Goal: Task Accomplishment & Management: Complete application form

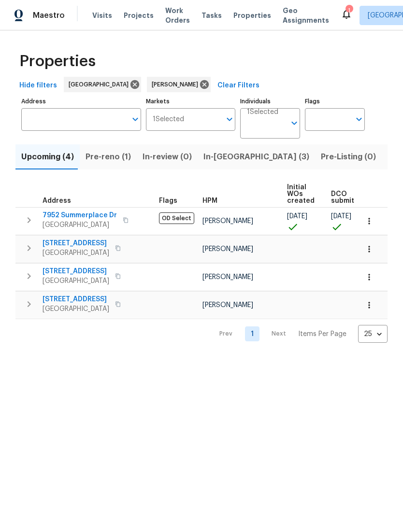
click at [236, 154] on span "In-reno (3)" at bounding box center [256, 157] width 106 height 14
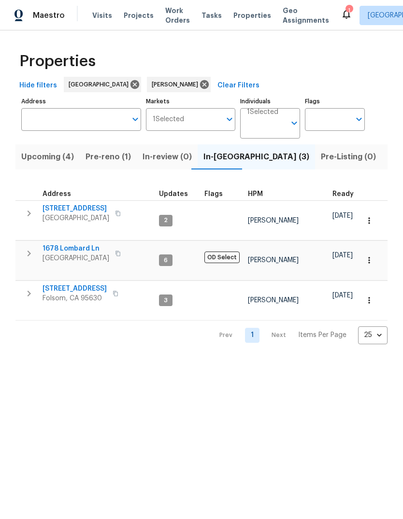
click at [54, 254] on span "[GEOGRAPHIC_DATA]" at bounding box center [76, 259] width 67 height 10
click at [62, 244] on span "1678 Lombard Ln" at bounding box center [76, 249] width 67 height 10
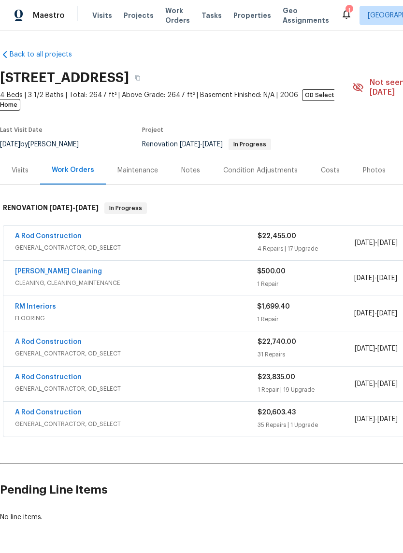
click at [43, 233] on link "A Rod Construction" at bounding box center [48, 236] width 67 height 7
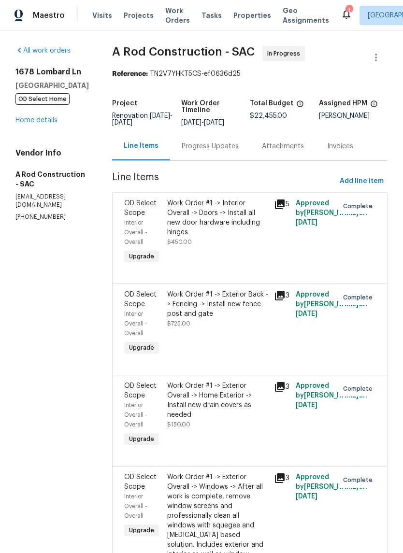
click at [44, 120] on link "Home details" at bounding box center [36, 120] width 42 height 7
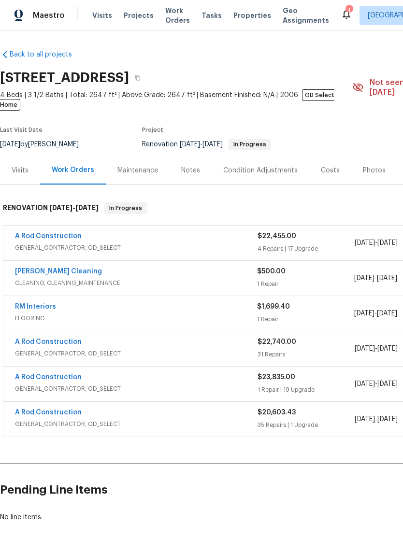
click at [38, 233] on link "A Rod Construction" at bounding box center [48, 236] width 67 height 7
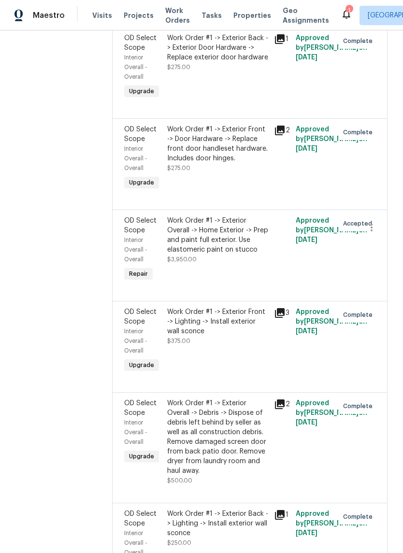
scroll to position [1335, 0]
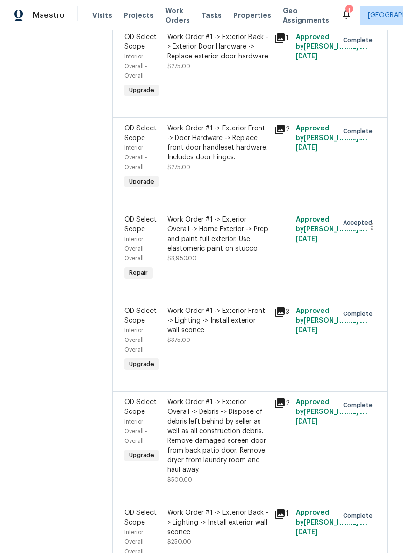
click at [235, 254] on div "Work Order #1 -> Exterior Overall -> Home Exterior -> Prep and paint full exter…" at bounding box center [217, 234] width 101 height 39
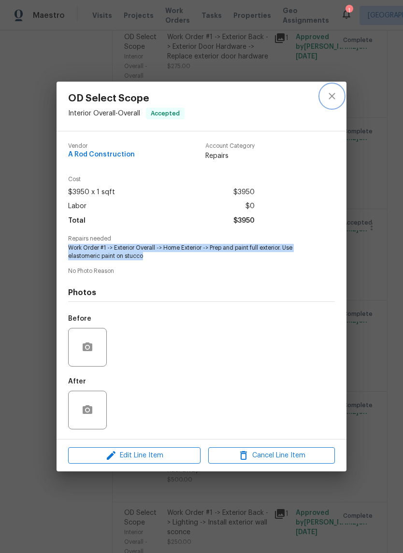
click at [335, 95] on icon "close" at bounding box center [332, 96] width 12 height 12
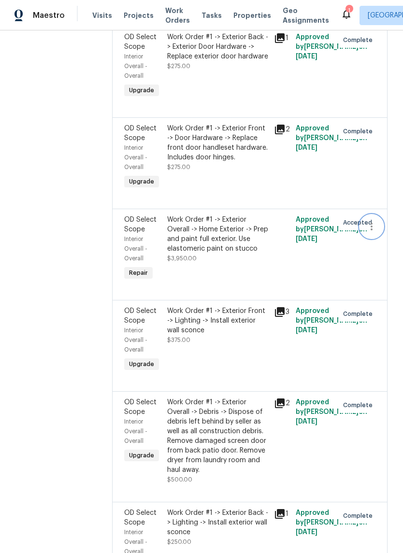
click at [375, 232] on icon "button" at bounding box center [372, 227] width 12 height 12
click at [375, 251] on li "Cancel" at bounding box center [375, 250] width 37 height 16
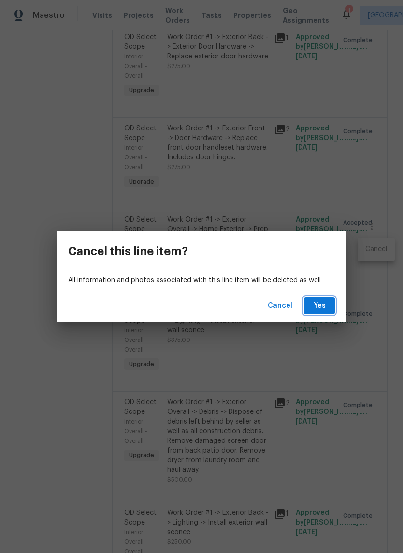
click at [316, 309] on span "Yes" at bounding box center [319, 306] width 15 height 12
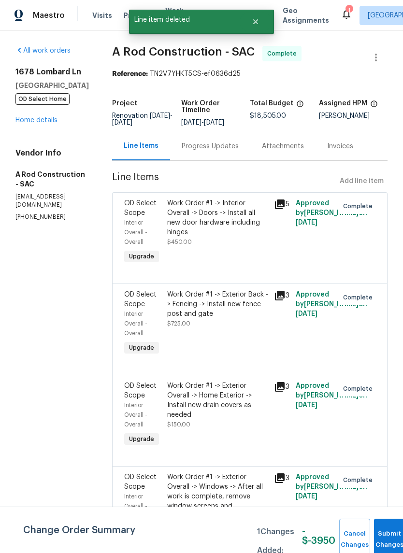
scroll to position [0, 0]
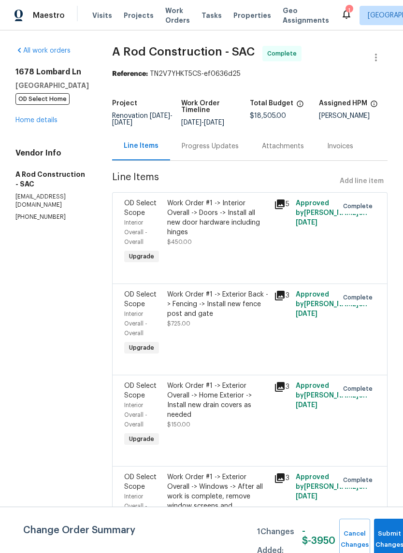
click at [50, 123] on link "Home details" at bounding box center [36, 120] width 42 height 7
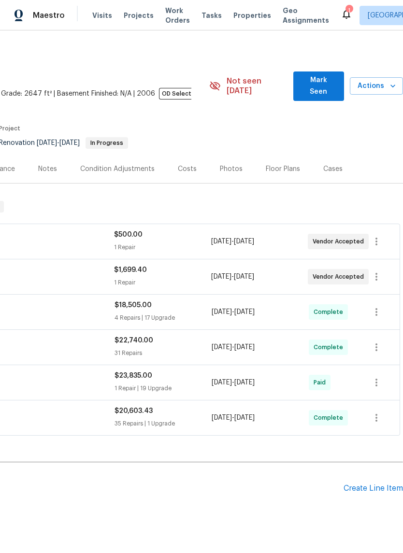
scroll to position [1, 143]
click at [370, 484] on div "Create Line Item" at bounding box center [372, 488] width 59 height 9
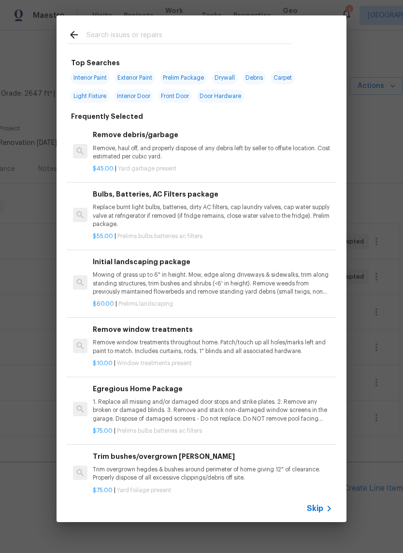
click at [142, 80] on span "Exterior Paint" at bounding box center [134, 78] width 41 height 14
type input "Exterior Paint"
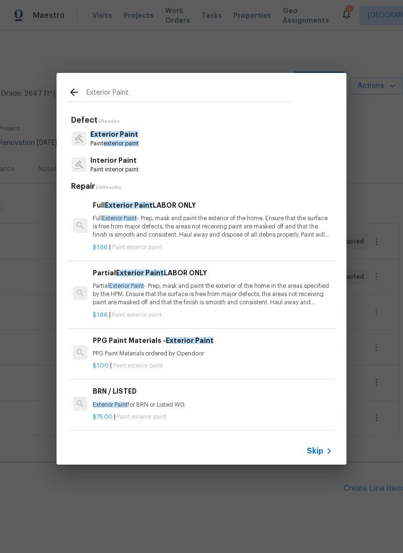
click at [251, 233] on p "Full Exterior Paint - Prep, mask and paint the exterior of the home. Ensure tha…" at bounding box center [213, 226] width 240 height 25
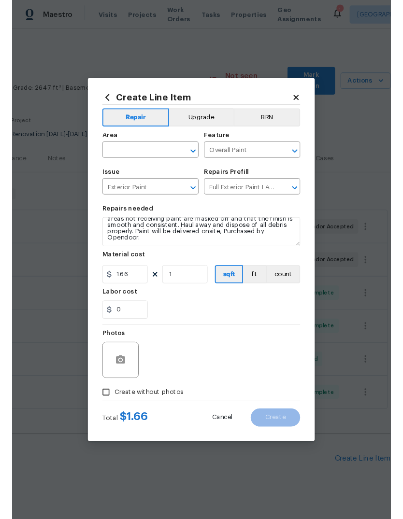
scroll to position [20, 0]
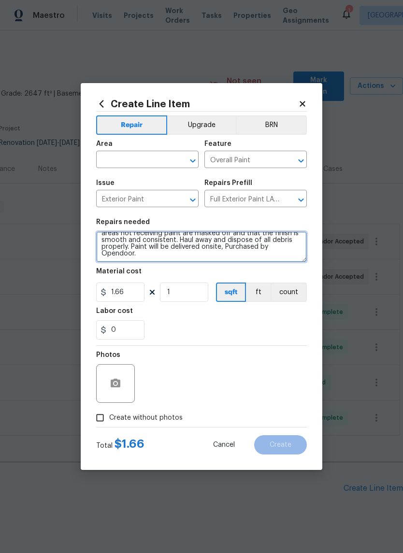
click at [151, 257] on textarea "Full Exterior Paint - Prep, mask and paint the exterior of the home. Ensure tha…" at bounding box center [201, 246] width 211 height 31
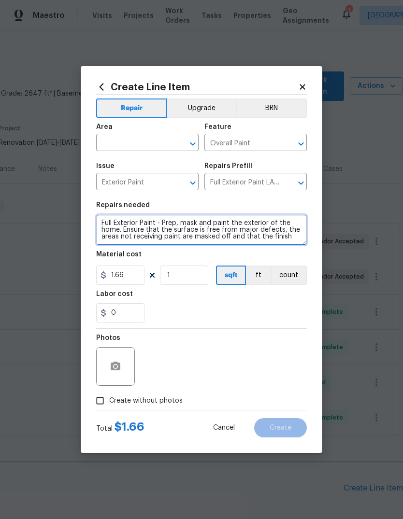
scroll to position [0, 0]
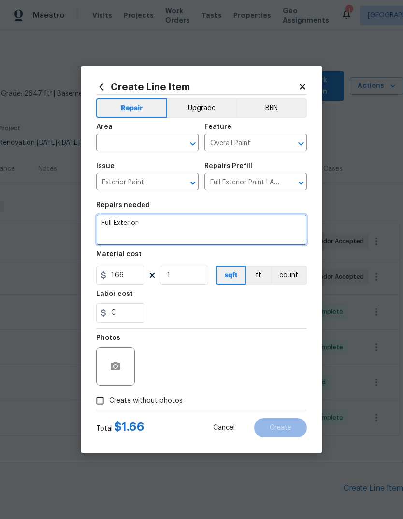
type textarea "Full"
click at [114, 227] on textarea at bounding box center [201, 229] width 211 height 31
paste textarea "Work Order #1 -> Exterior Overall -> Home Exterior -> Prep and paint full exter…"
type textarea "Work Order #1 -> Exterior Overall -> Home Exterior -> Prep and paint full exter…"
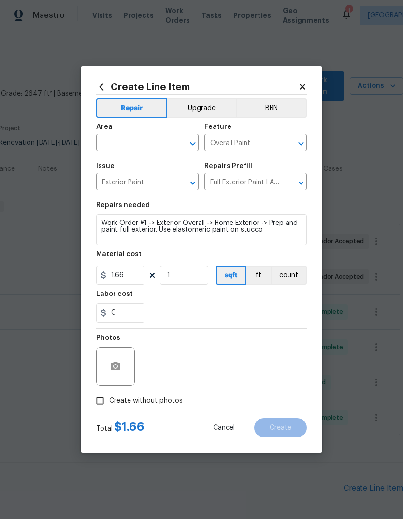
click at [142, 141] on input "text" at bounding box center [133, 143] width 75 height 15
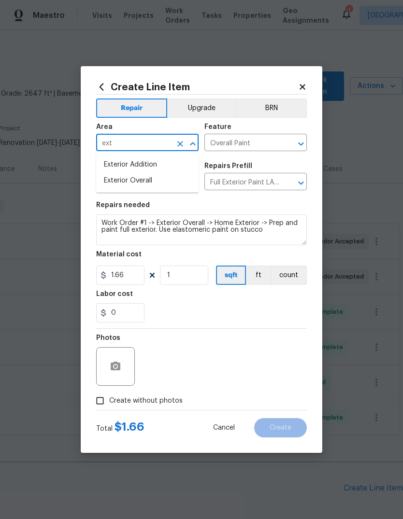
click at [150, 179] on li "Exterior Overall" at bounding box center [147, 181] width 102 height 16
type input "Exterior Overall"
click at [137, 278] on input "1.66" at bounding box center [120, 275] width 48 height 19
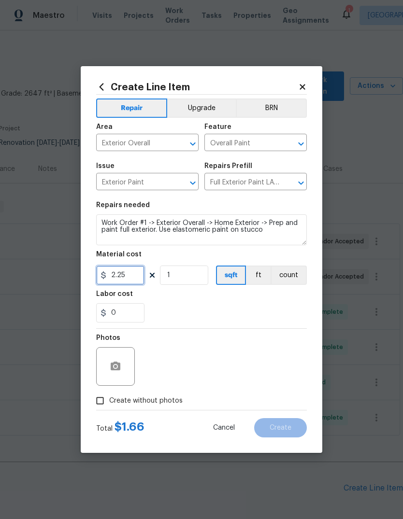
type input "2.25"
click at [188, 277] on input "1" at bounding box center [184, 275] width 48 height 19
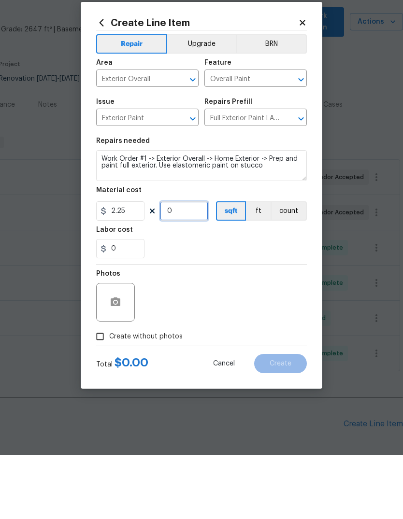
scroll to position [36, 0]
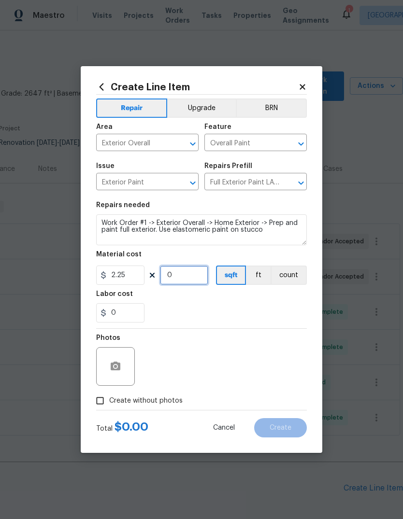
click at [184, 279] on input "0" at bounding box center [184, 275] width 48 height 19
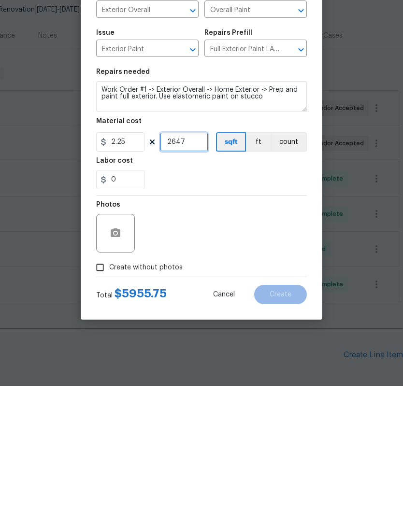
type input "2647"
click at [98, 392] on input "Create without photos" at bounding box center [100, 401] width 18 height 18
checkbox input "true"
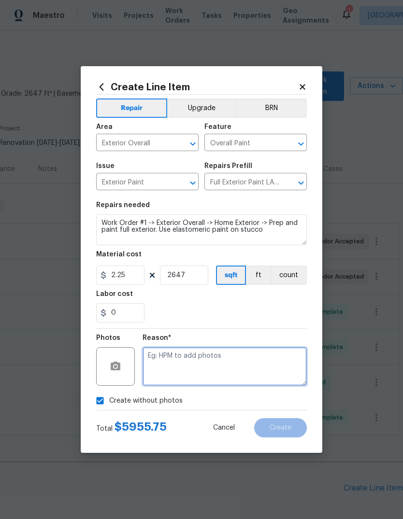
click at [195, 364] on textarea at bounding box center [224, 366] width 164 height 39
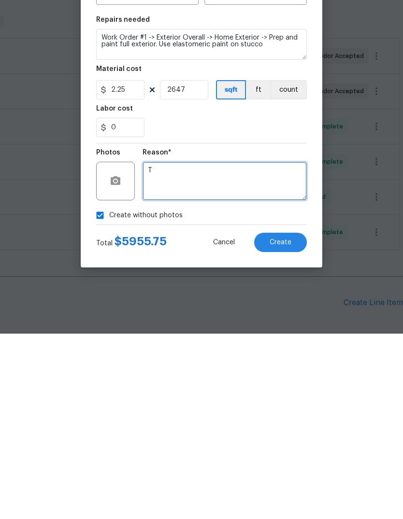
type textarea "T"
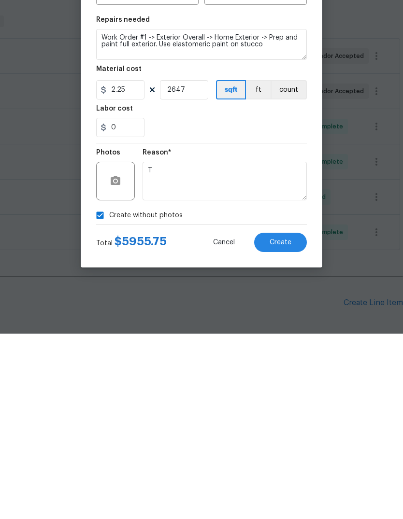
click at [285, 425] on span "Create" at bounding box center [281, 428] width 22 height 7
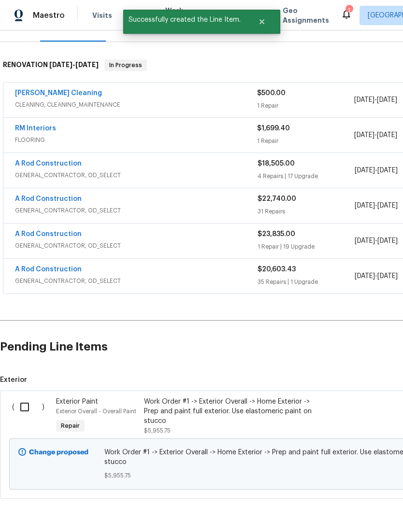
scroll to position [143, 0]
click at [19, 397] on input "checkbox" at bounding box center [28, 407] width 28 height 20
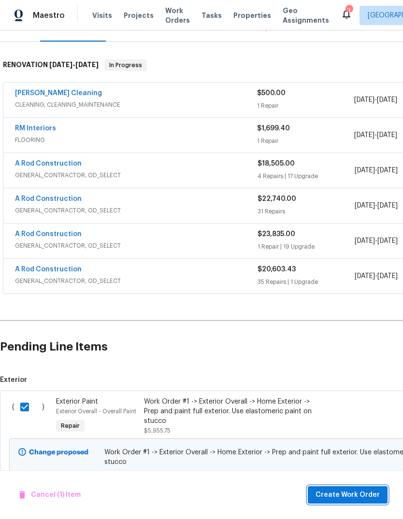
click at [346, 498] on span "Create Work Order" at bounding box center [347, 495] width 64 height 12
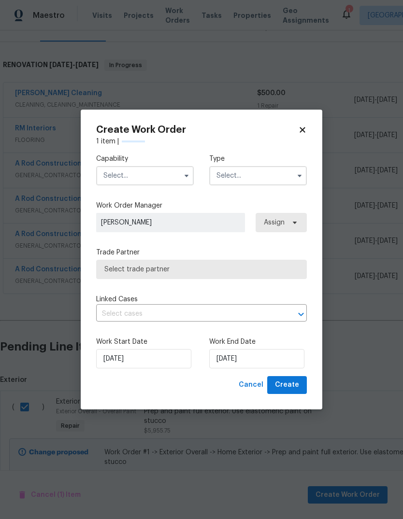
checkbox input "false"
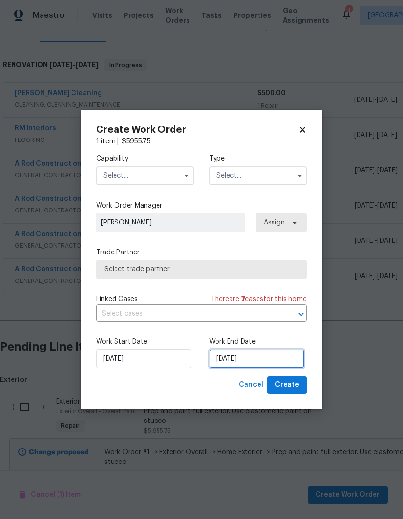
click at [273, 357] on input "[DATE]" at bounding box center [256, 358] width 95 height 19
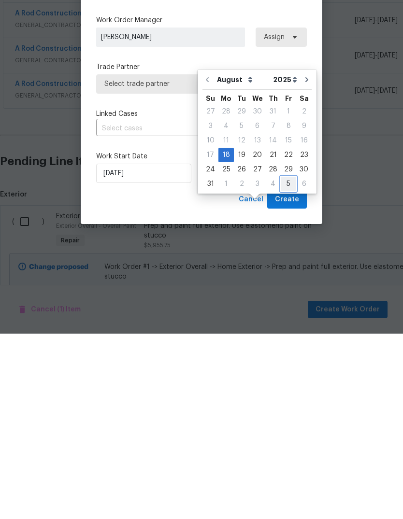
click at [282, 363] on div "5" at bounding box center [288, 370] width 15 height 14
type input "9/5/2025"
select select "8"
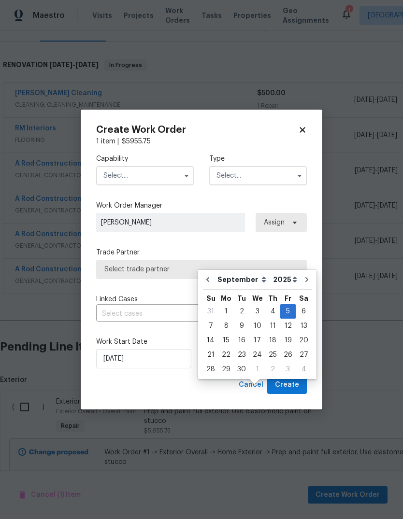
click at [175, 179] on input "text" at bounding box center [145, 175] width 98 height 19
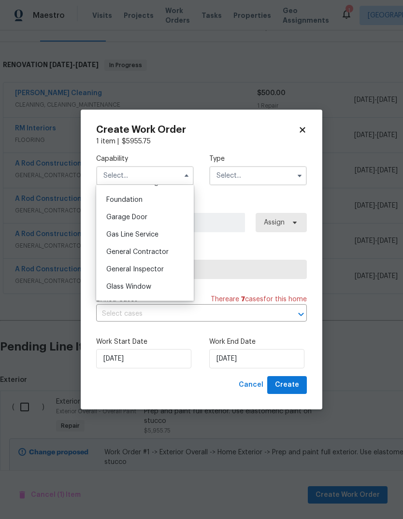
scroll to position [411, 0]
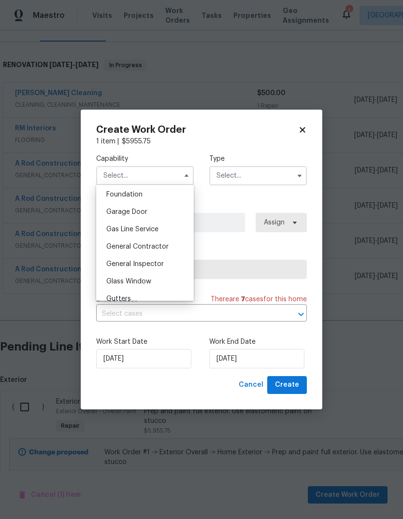
click at [165, 252] on div "General Contractor" at bounding box center [145, 246] width 93 height 17
type input "General Contractor"
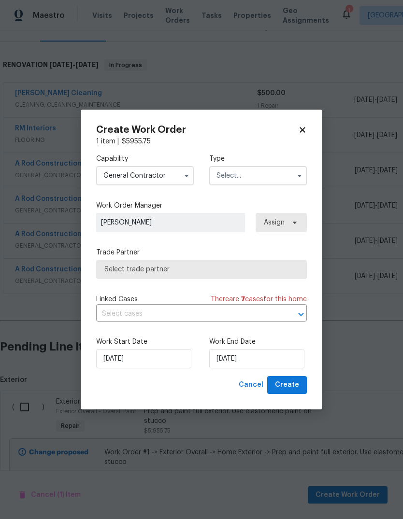
click at [281, 182] on input "text" at bounding box center [258, 175] width 98 height 19
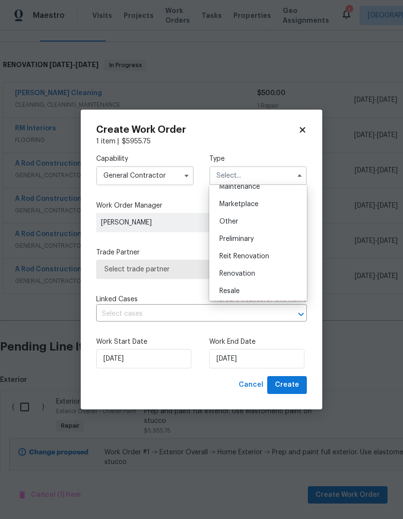
scroll to position [174, 0]
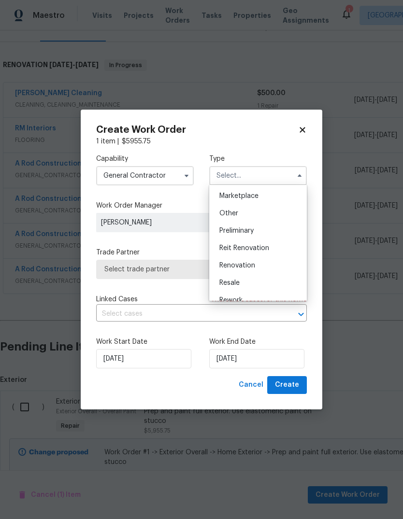
click at [258, 270] on div "Renovation" at bounding box center [258, 265] width 93 height 17
type input "Renovation"
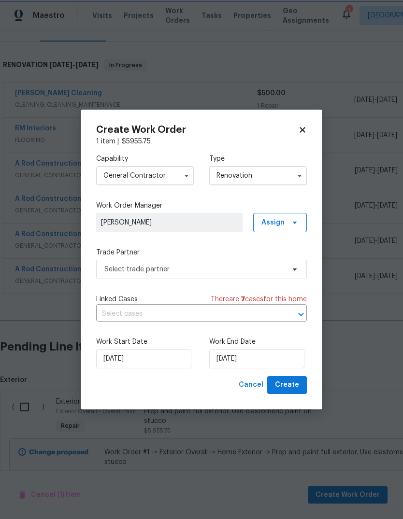
scroll to position [0, 0]
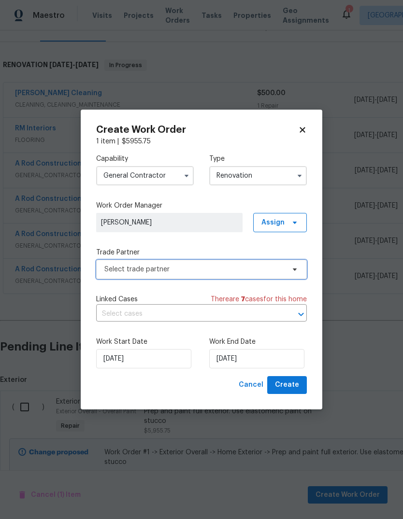
click at [274, 272] on span "Select trade partner" at bounding box center [194, 270] width 180 height 10
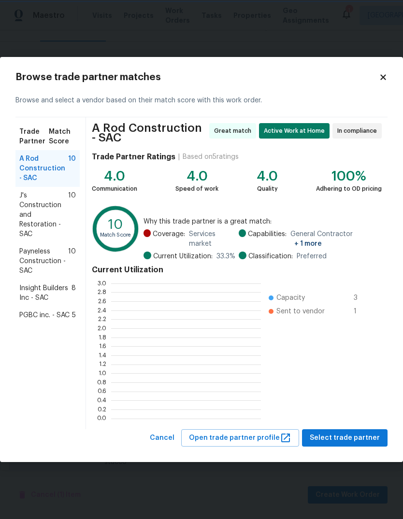
scroll to position [1, 1]
click at [47, 172] on span "A Rod Construction - SAC" at bounding box center [43, 168] width 49 height 29
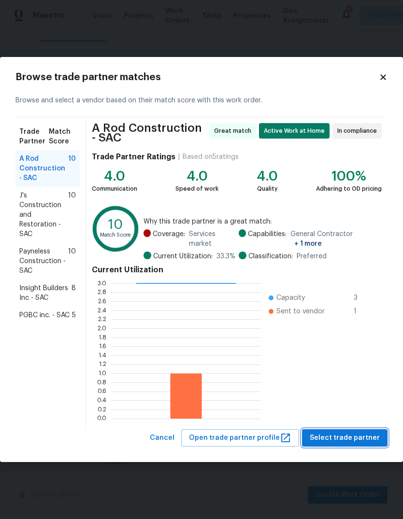
click at [354, 444] on button "Select trade partner" at bounding box center [344, 438] width 85 height 18
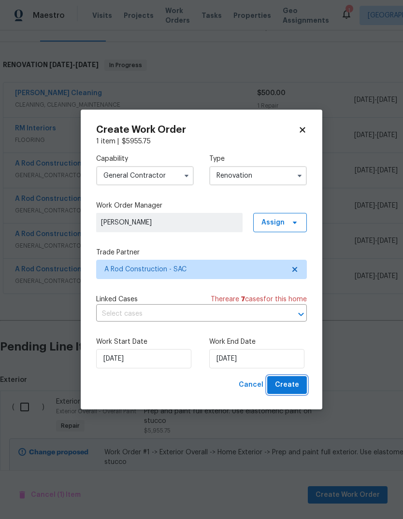
click at [287, 392] on button "Create" at bounding box center [287, 385] width 40 height 18
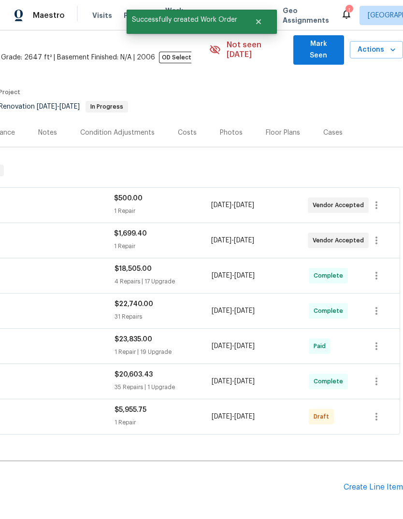
scroll to position [37, 143]
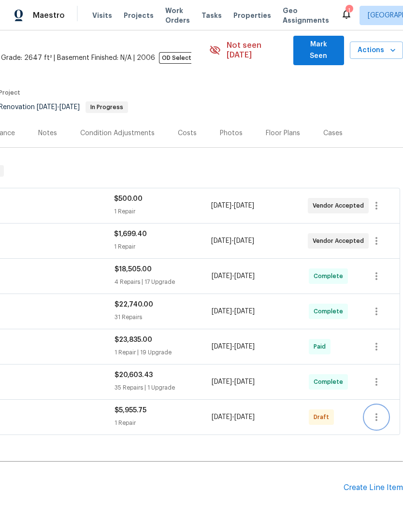
click at [375, 412] on icon "button" at bounding box center [376, 418] width 12 height 12
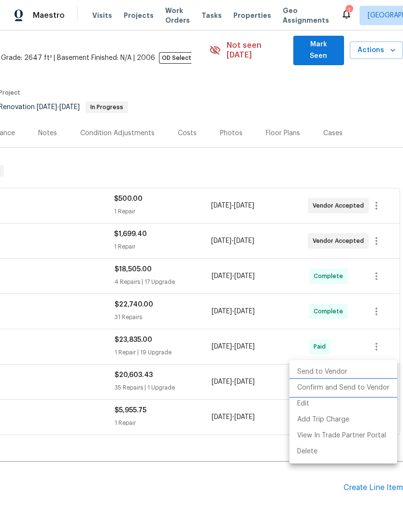
click at [350, 389] on li "Confirm and Send to Vendor" at bounding box center [343, 388] width 108 height 16
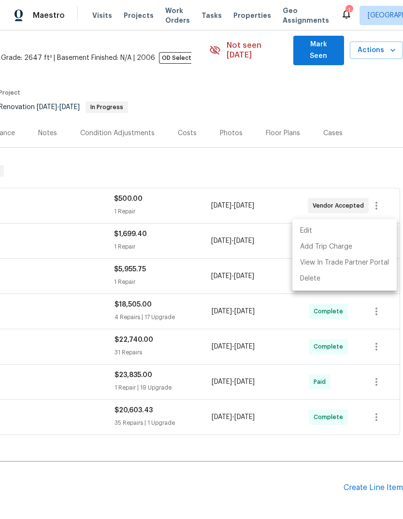
click at [284, 465] on div at bounding box center [201, 259] width 403 height 519
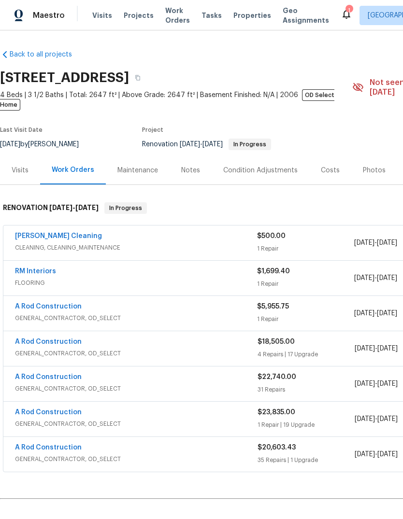
scroll to position [0, 0]
click at [195, 166] on div "Notes" at bounding box center [190, 171] width 19 height 10
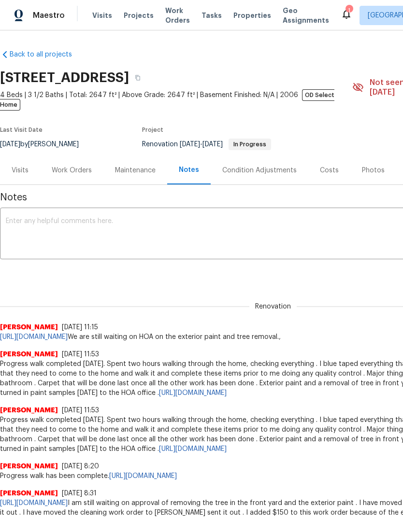
click at [341, 9] on icon at bounding box center [347, 14] width 12 height 12
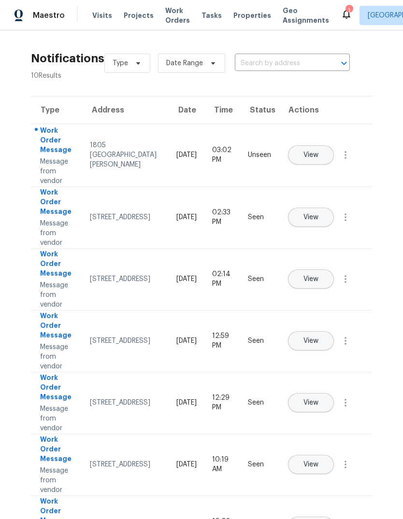
click at [334, 149] on button "View" at bounding box center [311, 154] width 46 height 19
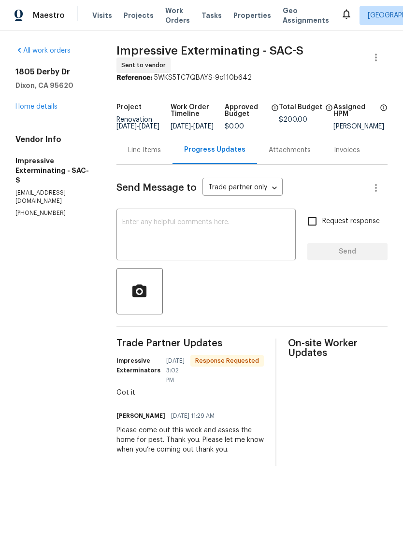
click at [200, 247] on textarea at bounding box center [206, 236] width 168 height 34
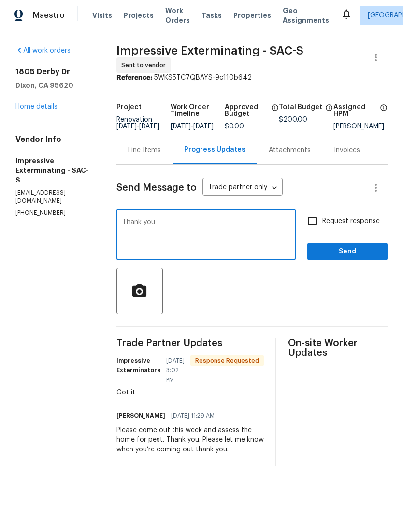
type textarea "Thank you"
click at [345, 257] on span "Send" at bounding box center [347, 252] width 65 height 12
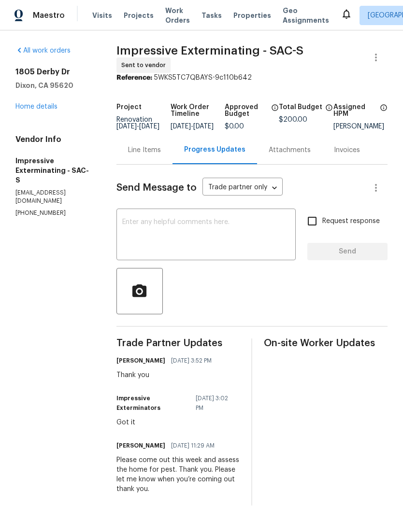
click at [31, 108] on link "Home details" at bounding box center [36, 106] width 42 height 7
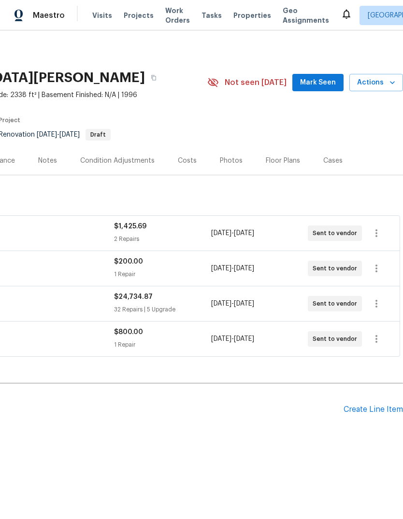
scroll to position [0, 143]
click at [247, 304] on span "8/19/2025 - 9/1/2025" at bounding box center [232, 304] width 43 height 10
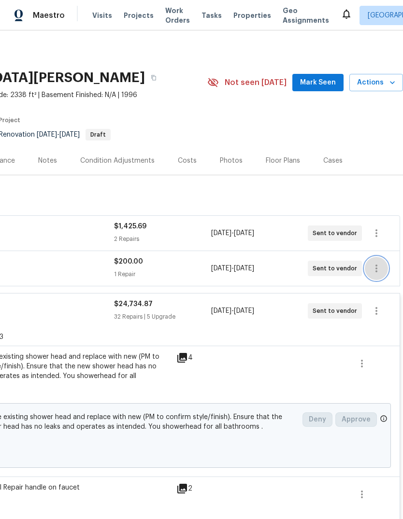
click at [377, 270] on icon "button" at bounding box center [376, 269] width 12 height 12
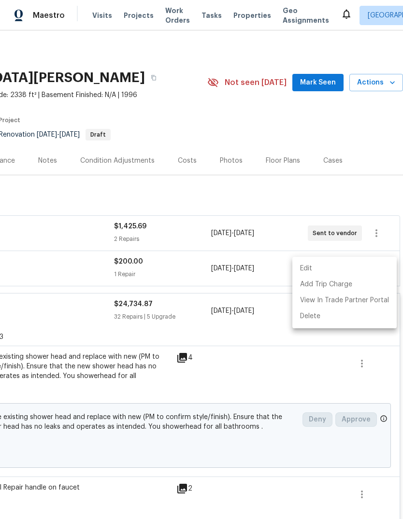
click at [325, 270] on li "Edit" at bounding box center [344, 269] width 104 height 16
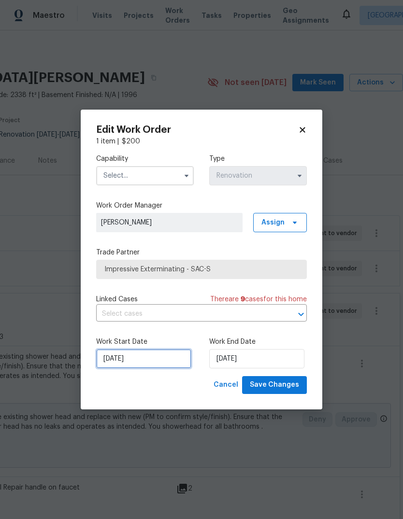
click at [166, 360] on input "[DATE]" at bounding box center [143, 358] width 95 height 19
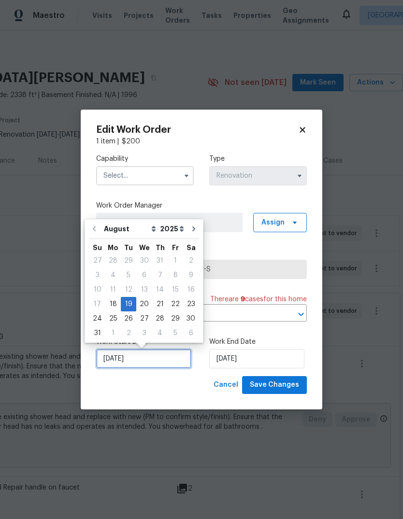
scroll to position [7, 0]
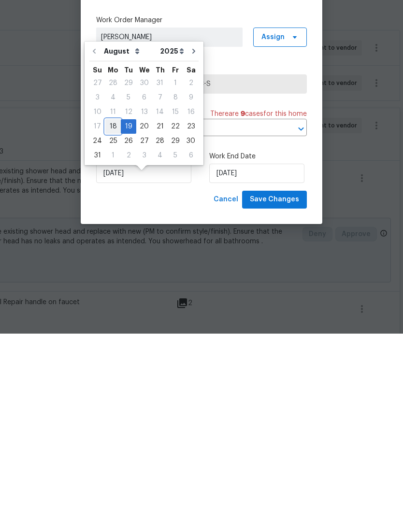
click at [110, 305] on div "18" at bounding box center [112, 312] width 15 height 14
type input "[DATE]"
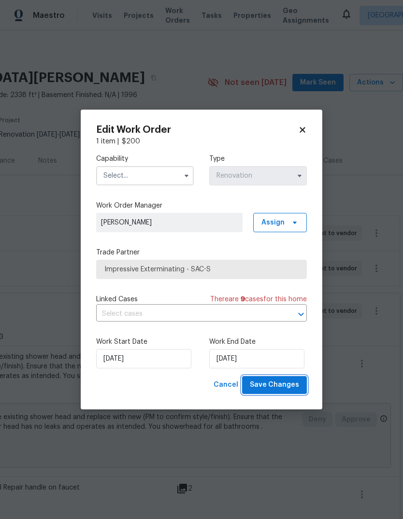
click at [284, 386] on span "Save Changes" at bounding box center [274, 385] width 49 height 12
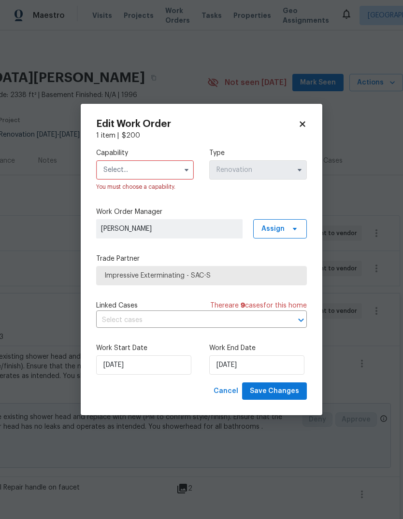
click at [177, 173] on input "text" at bounding box center [145, 169] width 98 height 19
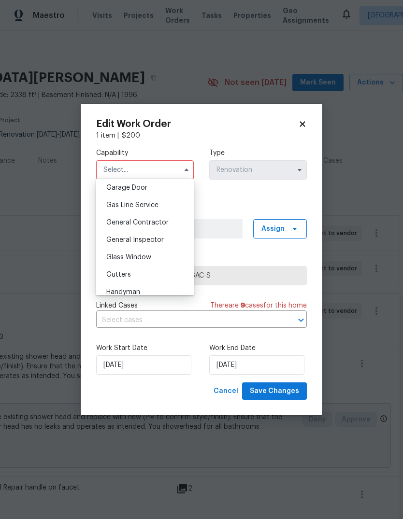
scroll to position [428, 0]
click at [163, 227] on div "General Contractor" at bounding box center [145, 223] width 93 height 17
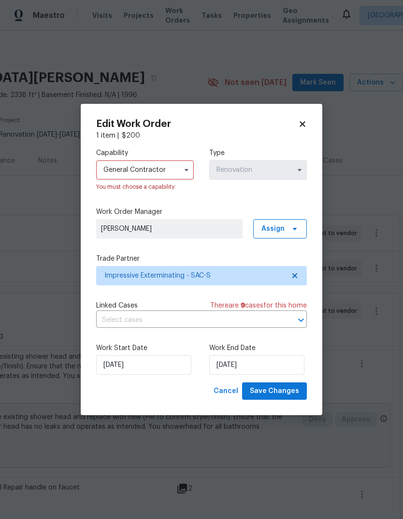
type input "General Contractor"
click at [281, 390] on span "Save Changes" at bounding box center [274, 391] width 49 height 12
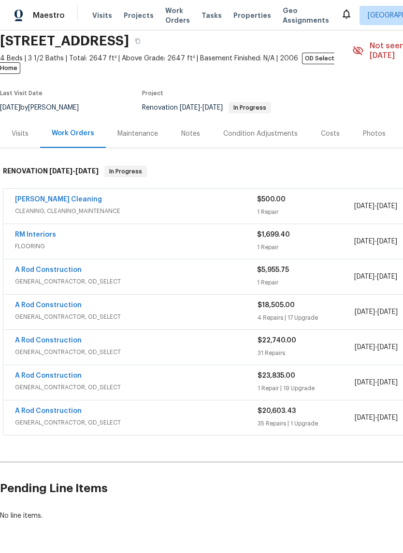
scroll to position [37, 0]
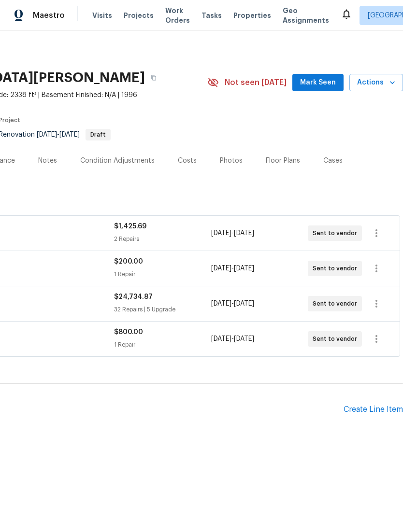
scroll to position [0, 143]
click at [377, 306] on icon "button" at bounding box center [376, 304] width 2 height 8
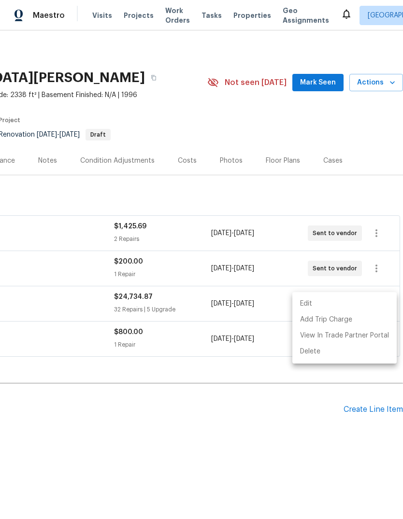
click at [320, 307] on li "Edit" at bounding box center [344, 304] width 104 height 16
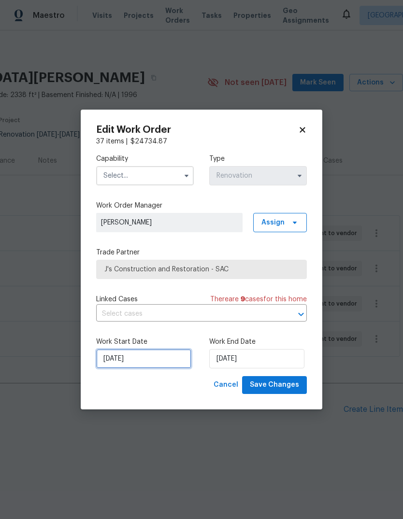
click at [160, 365] on input "[DATE]" at bounding box center [143, 358] width 95 height 19
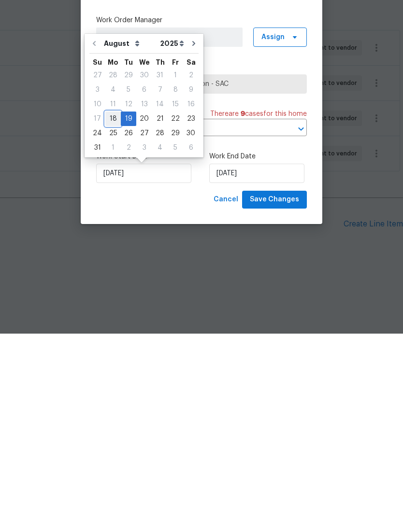
click at [108, 298] on div "18" at bounding box center [112, 305] width 15 height 14
type input "[DATE]"
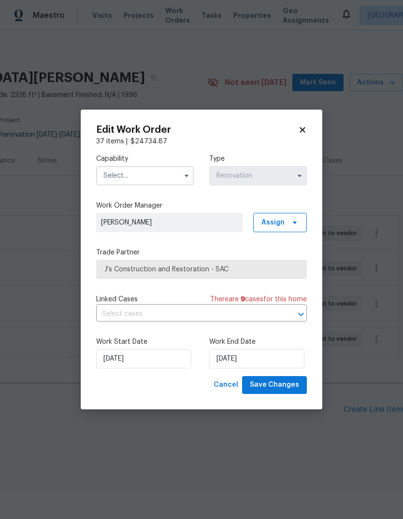
click at [170, 176] on input "text" at bounding box center [145, 175] width 98 height 19
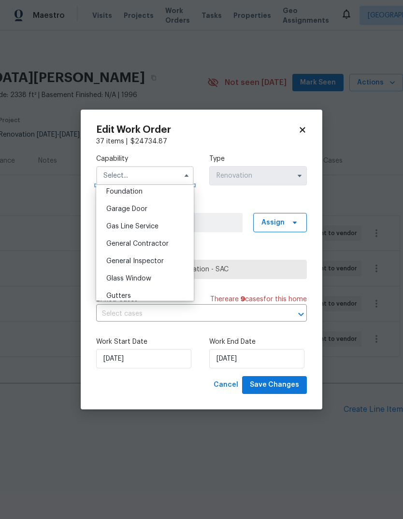
scroll to position [416, 0]
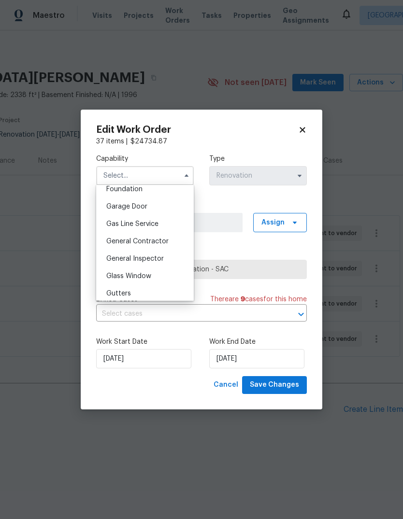
click at [166, 239] on span "General Contractor" at bounding box center [137, 241] width 62 height 7
type input "General Contractor"
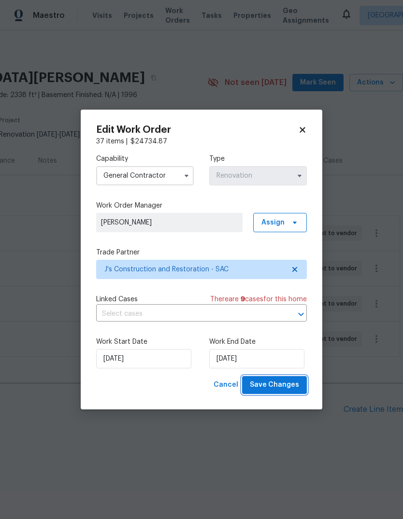
click at [288, 388] on span "Save Changes" at bounding box center [274, 385] width 49 height 12
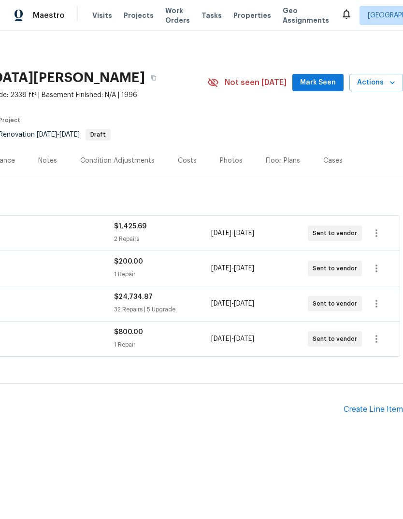
scroll to position [0, 143]
click at [374, 338] on icon "button" at bounding box center [376, 339] width 12 height 12
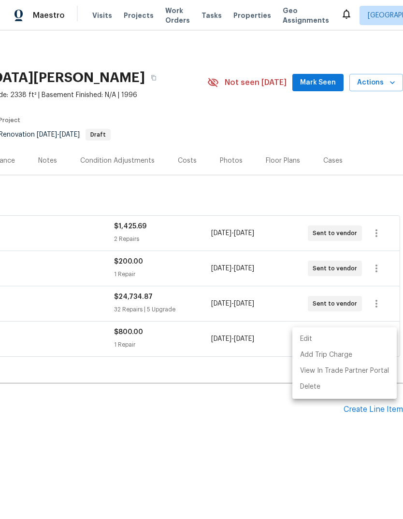
click at [328, 342] on li "Edit" at bounding box center [344, 339] width 104 height 16
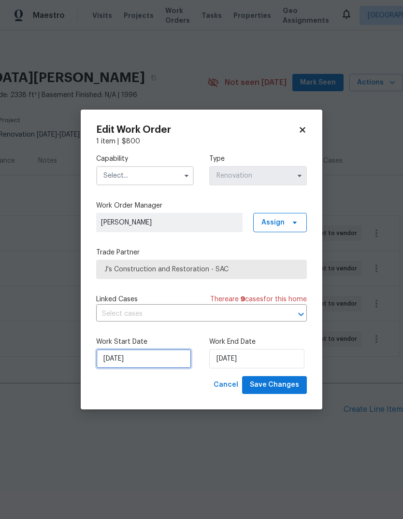
click at [157, 363] on input "8/19/2025" at bounding box center [143, 358] width 95 height 19
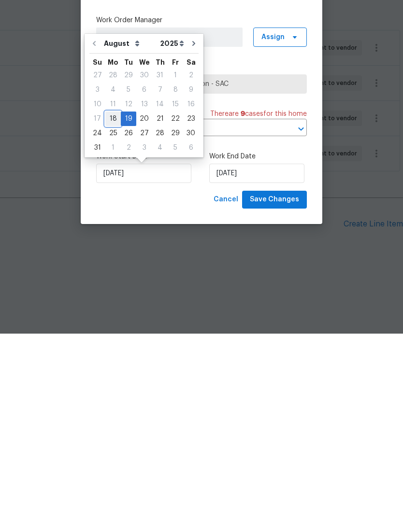
click at [107, 298] on div "18" at bounding box center [112, 305] width 15 height 14
type input "8/18/2025"
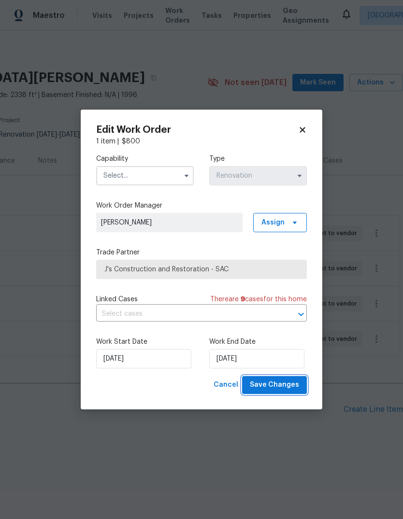
click at [288, 392] on button "Save Changes" at bounding box center [274, 385] width 65 height 18
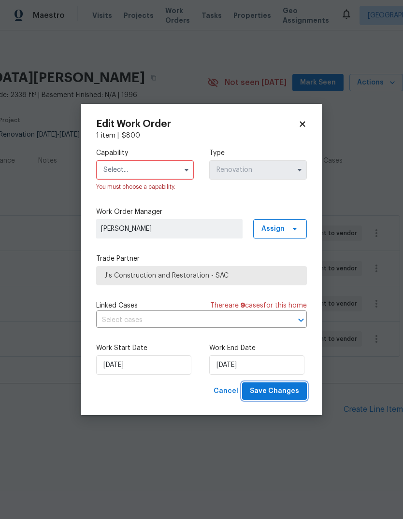
click at [284, 392] on span "Save Changes" at bounding box center [274, 391] width 49 height 12
click at [170, 169] on input "text" at bounding box center [145, 169] width 98 height 19
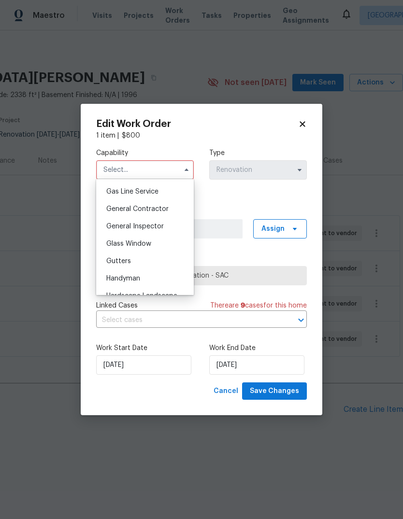
scroll to position [444, 0]
click at [164, 208] on span "General Contractor" at bounding box center [137, 207] width 62 height 7
type input "General Contractor"
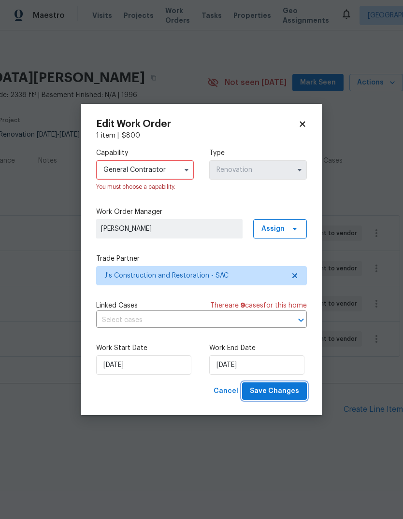
click at [280, 394] on span "Save Changes" at bounding box center [274, 391] width 49 height 12
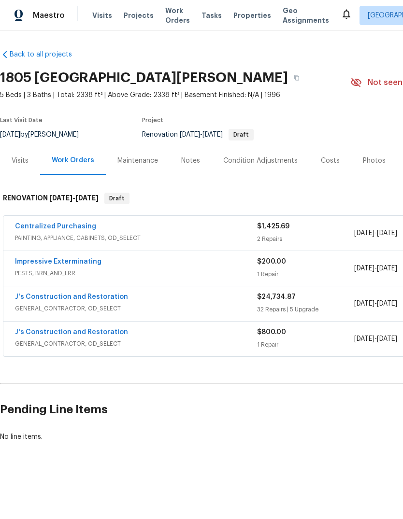
click at [12, 234] on div "Centralized Purchasing PAINTING, APPLIANCE, CABINETS, OD_SELECT $1,425.69 2 Rep…" at bounding box center [272, 233] width 539 height 35
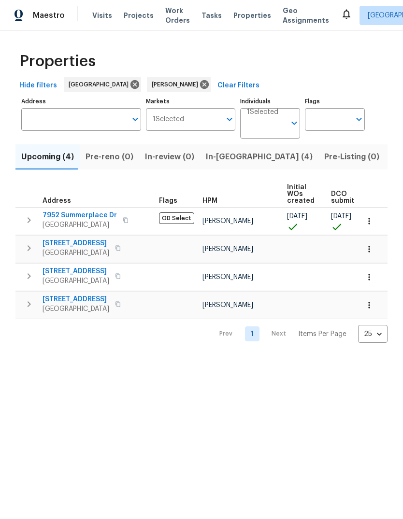
click at [68, 220] on span "7952 Summerplace Dr" at bounding box center [80, 216] width 74 height 10
click at [29, 221] on icon "button" at bounding box center [29, 220] width 12 height 12
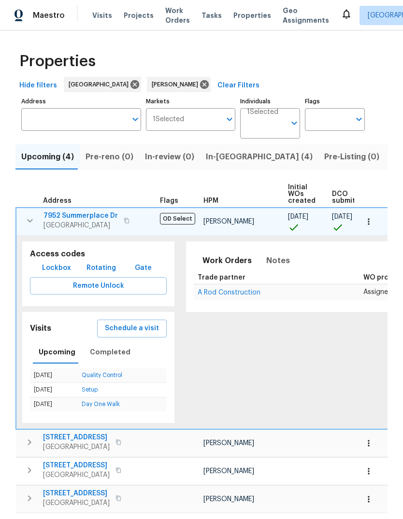
click at [136, 326] on span "Schedule a visit" at bounding box center [132, 329] width 54 height 12
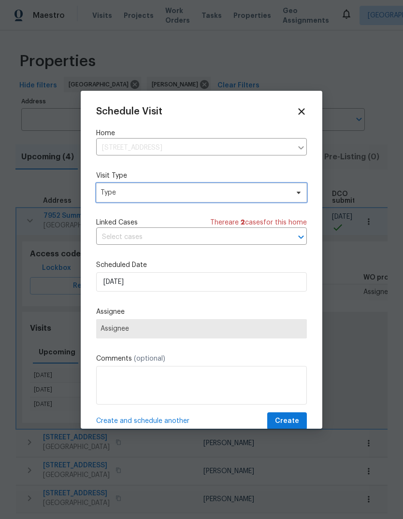
click at [239, 194] on span "Type" at bounding box center [194, 193] width 188 height 10
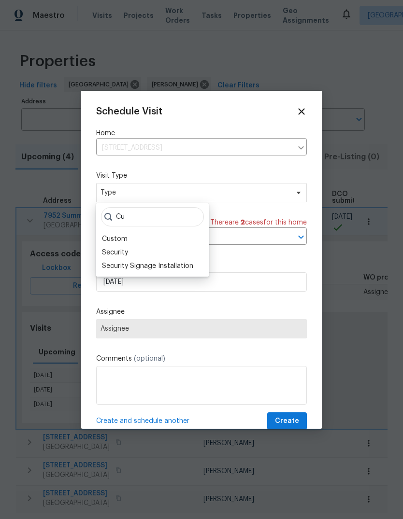
type input "Cu"
click at [122, 238] on div "Custom" at bounding box center [115, 239] width 26 height 10
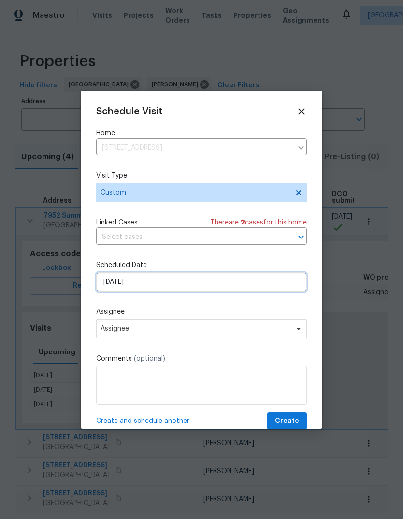
click at [208, 282] on input "8/18/2025" at bounding box center [201, 281] width 211 height 19
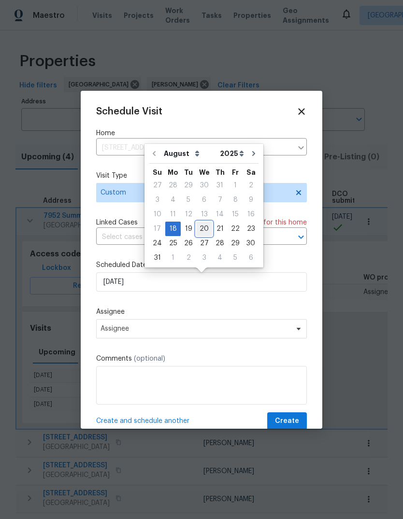
click at [201, 224] on div "20" at bounding box center [204, 229] width 16 height 14
type input "8/20/2025"
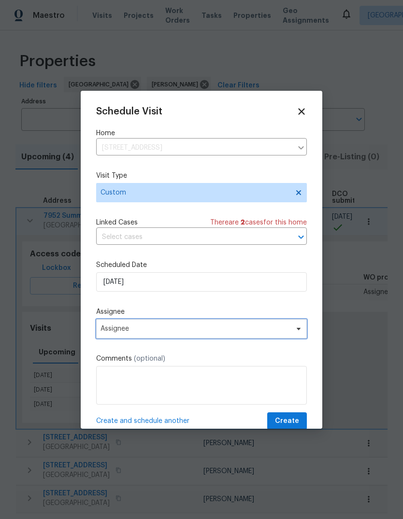
click at [293, 331] on span at bounding box center [297, 329] width 11 height 8
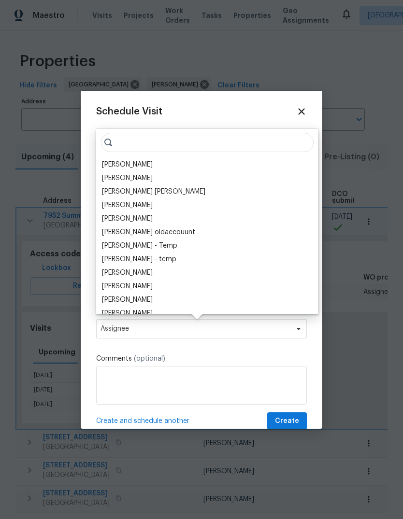
click at [151, 169] on div "[PERSON_NAME]" at bounding box center [127, 165] width 51 height 10
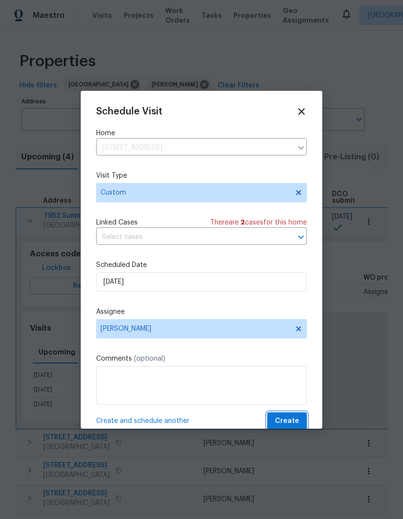
click at [292, 422] on span "Create" at bounding box center [287, 421] width 24 height 12
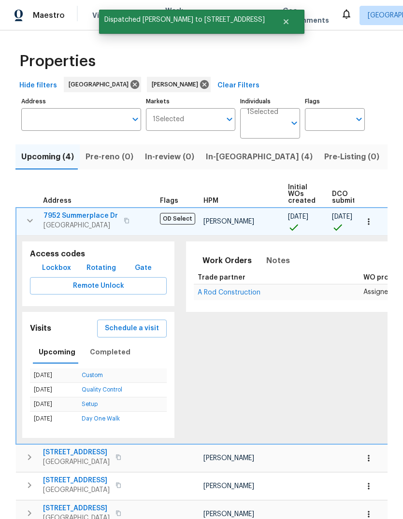
click at [24, 218] on icon "button" at bounding box center [30, 221] width 12 height 12
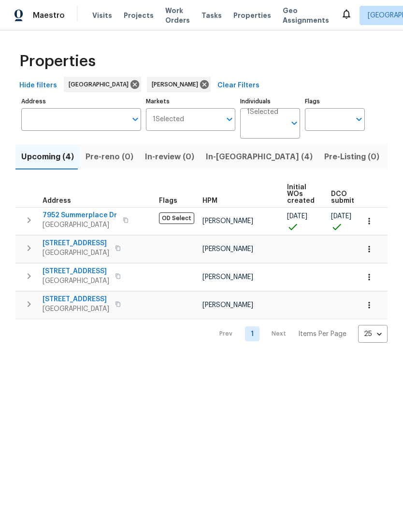
click at [97, 12] on span "Visits" at bounding box center [102, 16] width 20 height 10
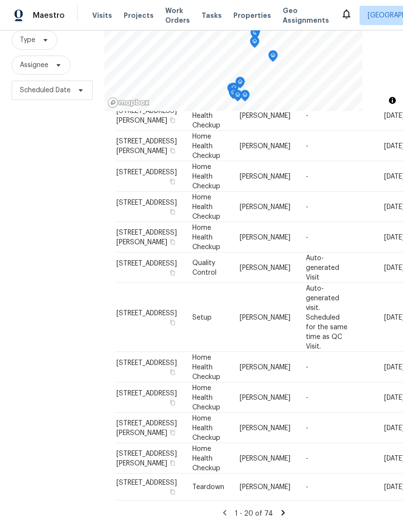
scroll to position [36, 0]
click at [282, 509] on icon at bounding box center [283, 513] width 9 height 9
